Goal: Navigation & Orientation: Find specific page/section

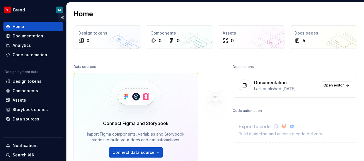
click at [58, 17] on button "Collapse sidebar" at bounding box center [62, 17] width 8 height 8
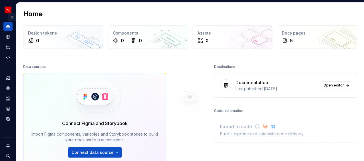
click at [10, 17] on button "Expand sidebar" at bounding box center [12, 17] width 8 height 8
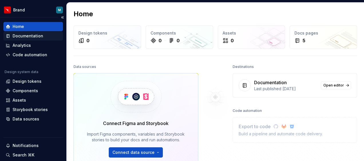
click at [24, 34] on div "Documentation" at bounding box center [28, 36] width 31 height 6
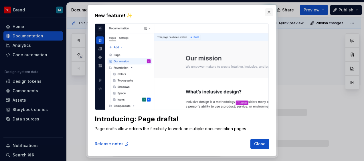
click at [269, 12] on button "button" at bounding box center [269, 12] width 8 height 8
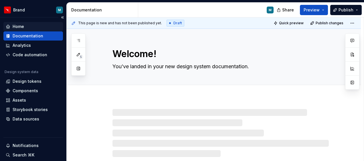
click at [13, 24] on div "Home" at bounding box center [18, 27] width 11 height 6
type textarea "*"
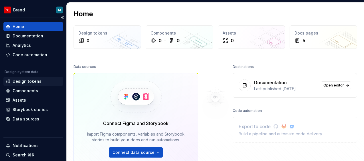
click at [30, 82] on div "Design tokens" at bounding box center [27, 82] width 29 height 6
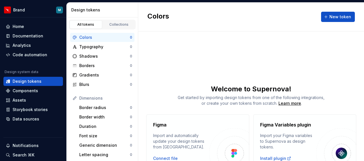
click at [87, 38] on div "Colors" at bounding box center [104, 38] width 51 height 6
click at [87, 47] on div "Typography" at bounding box center [104, 47] width 51 height 6
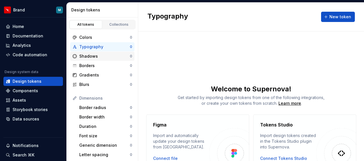
click at [85, 56] on div "Shadows" at bounding box center [104, 56] width 51 height 6
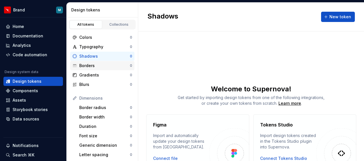
click at [87, 66] on div "Borders" at bounding box center [104, 66] width 51 height 6
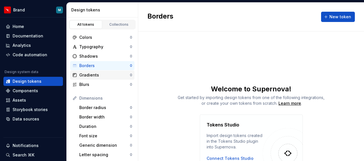
click at [86, 74] on div "Gradients" at bounding box center [104, 75] width 51 height 6
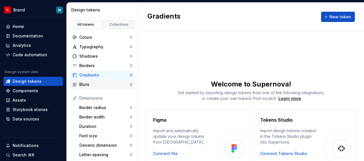
scroll to position [7, 0]
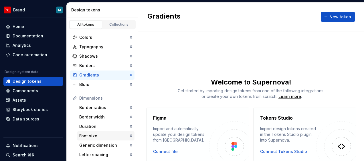
click at [87, 137] on div "Font size" at bounding box center [104, 136] width 51 height 6
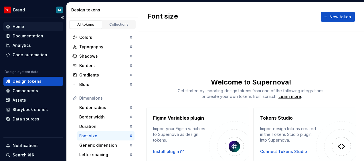
click at [19, 25] on div "Home" at bounding box center [18, 27] width 11 height 6
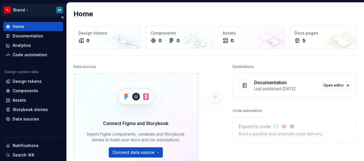
click at [27, 9] on html "Brand M Home Documentation Analytics Code automation Design system data Design …" at bounding box center [182, 80] width 364 height 161
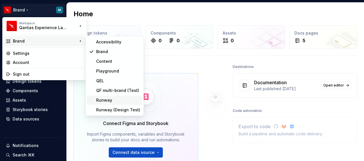
click at [110, 99] on div "Runway" at bounding box center [118, 100] width 44 height 6
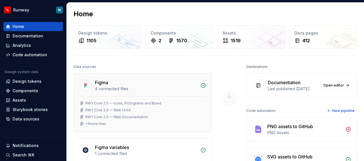
click at [133, 102] on div "RWY Core 2.0 — Icons, Pictograms and Brand" at bounding box center [123, 103] width 76 height 5
